Goal: Task Accomplishment & Management: Manage account settings

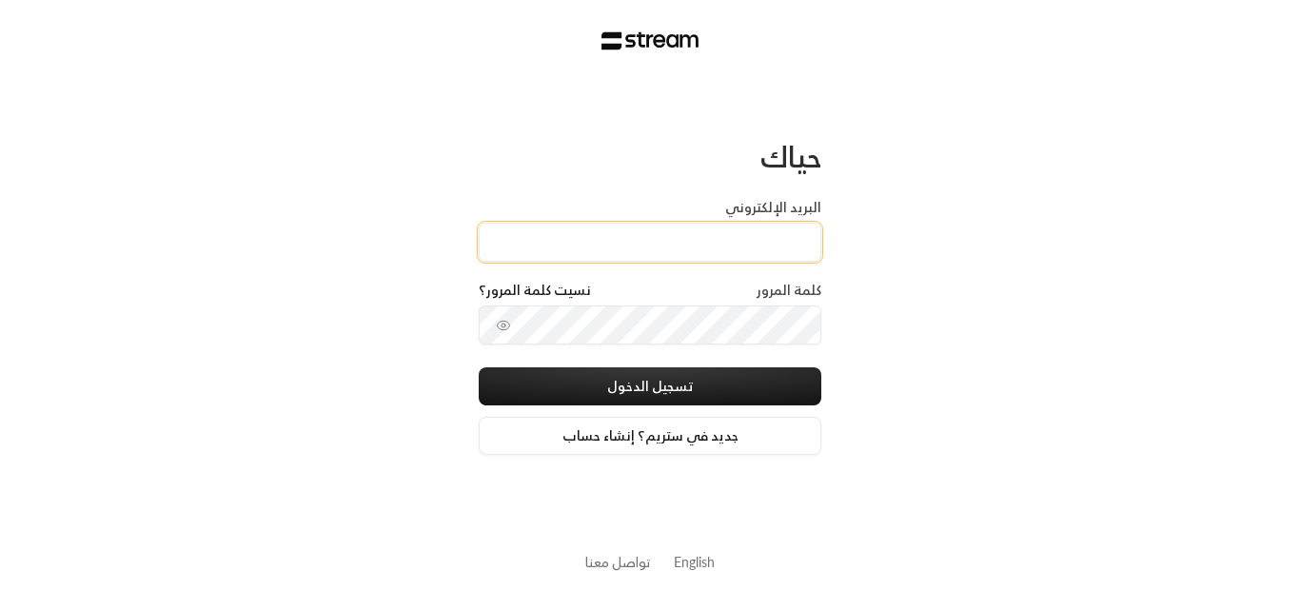
click at [734, 230] on input "البريد الإلكتروني" at bounding box center [650, 242] width 343 height 39
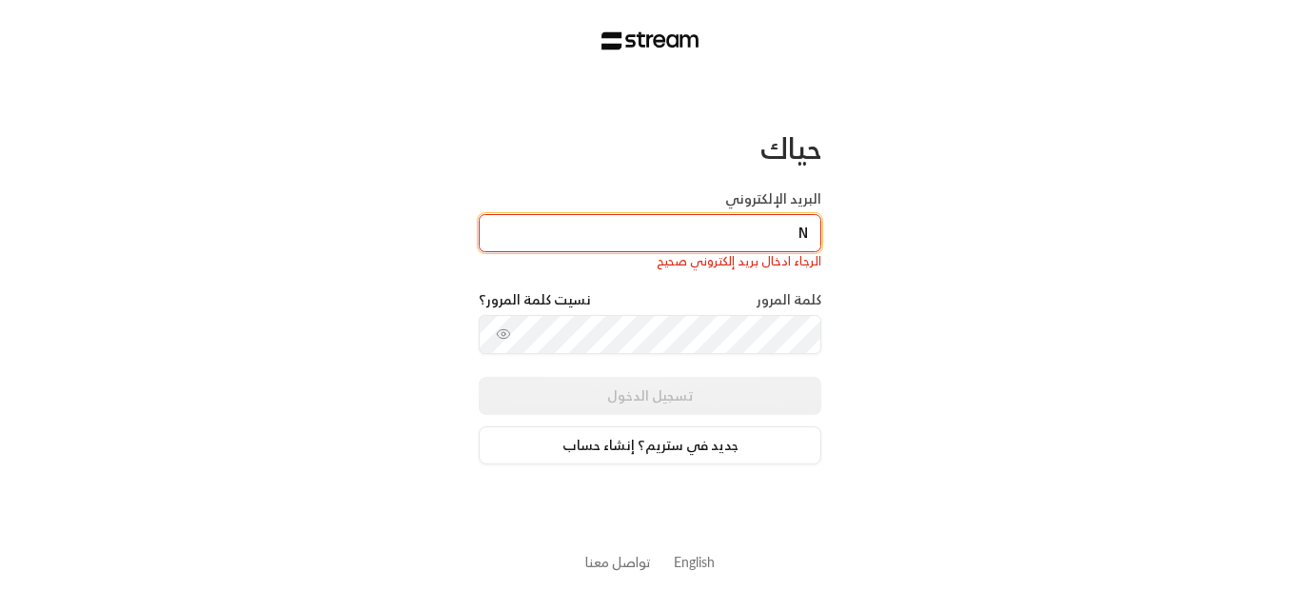
type input "nalkhayal@gmail.com"
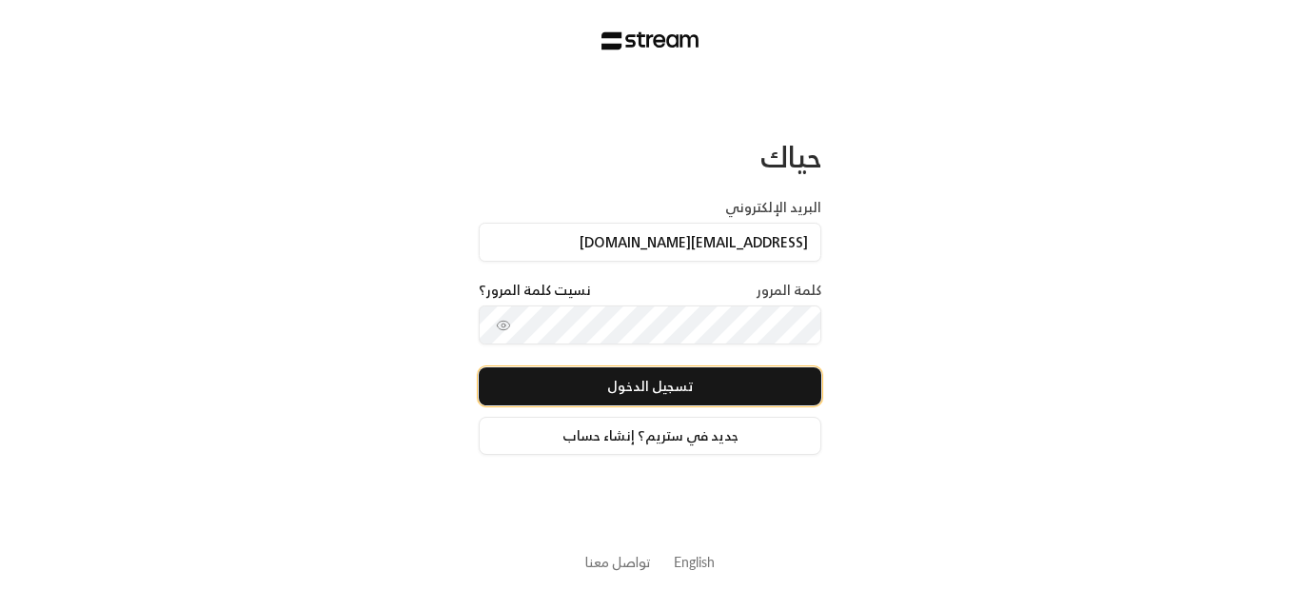
click at [686, 386] on button "تسجيل الدخول" at bounding box center [650, 386] width 343 height 38
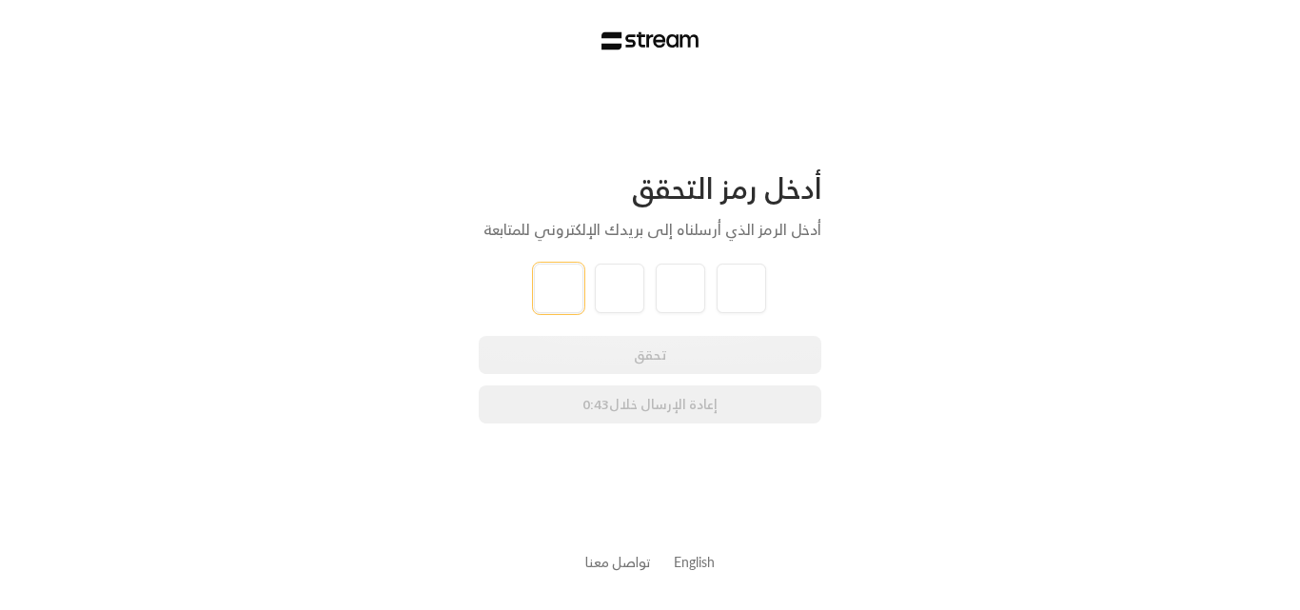
type input "2"
type input "0"
type input "5"
type input "8"
